Goal: Task Accomplishment & Management: Use online tool/utility

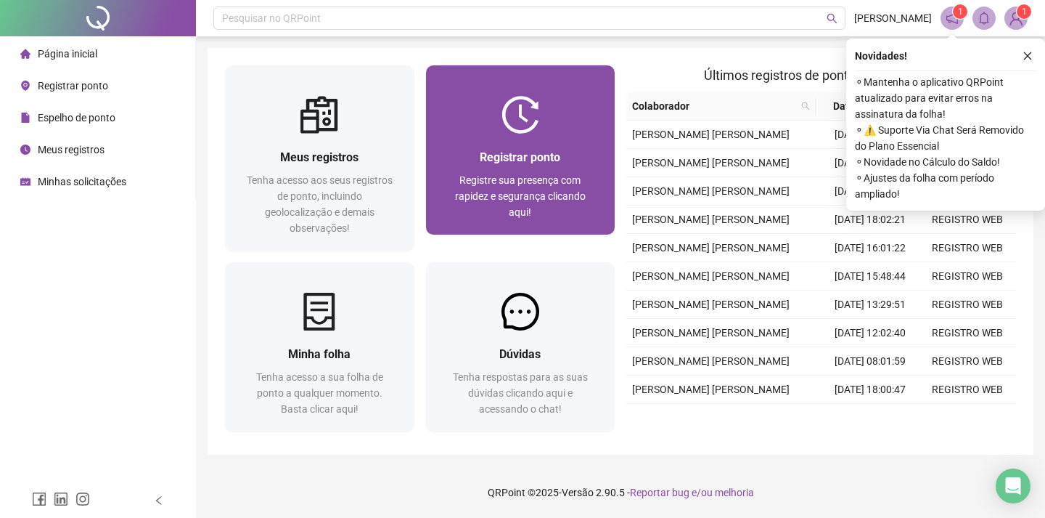
click at [478, 139] on div "Registrar ponto Registre sua presença com rapidez e segurança clicando aqui!" at bounding box center [520, 184] width 189 height 101
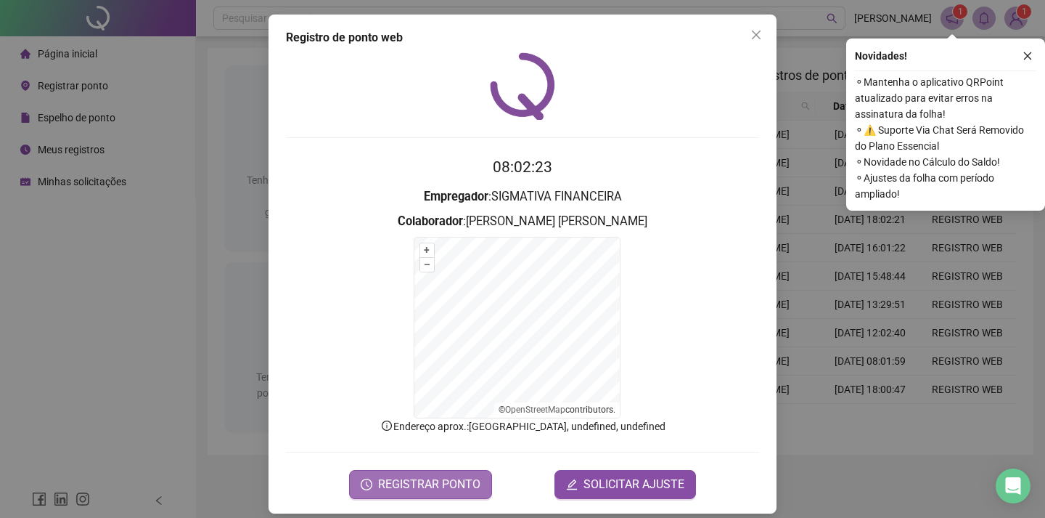
click at [418, 481] on span "REGISTRAR PONTO" at bounding box center [429, 483] width 102 height 17
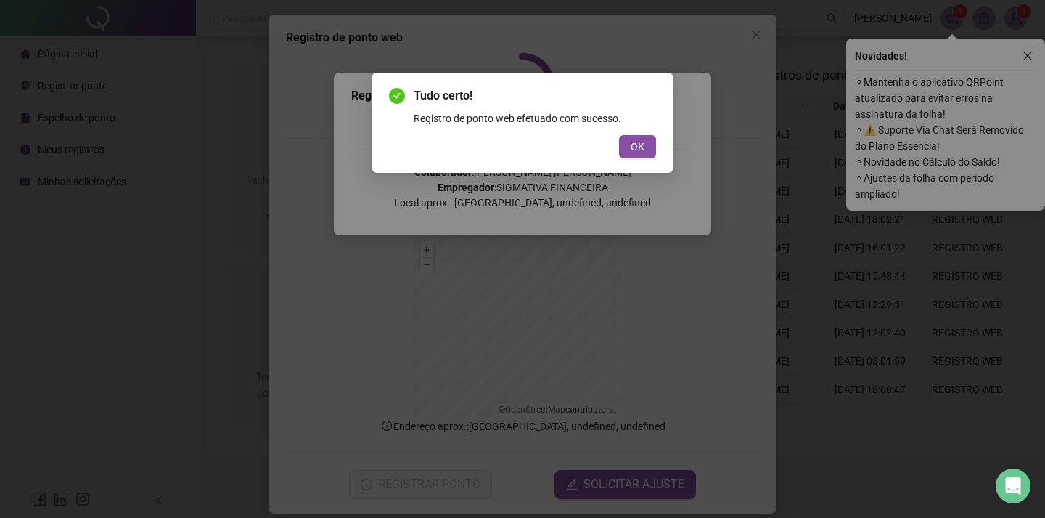
click at [644, 143] on button "OK" at bounding box center [637, 146] width 37 height 23
